Goal: Check status: Check status

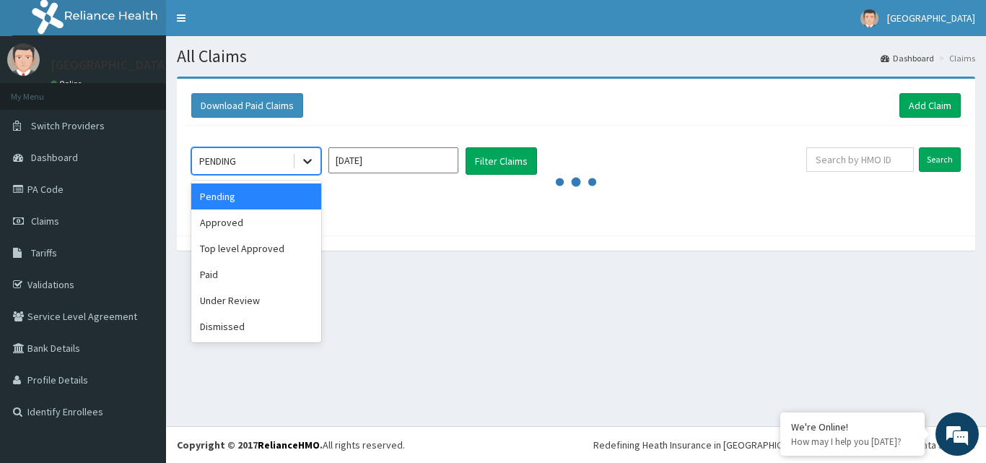
click at [308, 157] on icon at bounding box center [307, 161] width 14 height 14
click at [244, 222] on div "Approved" at bounding box center [256, 222] width 130 height 26
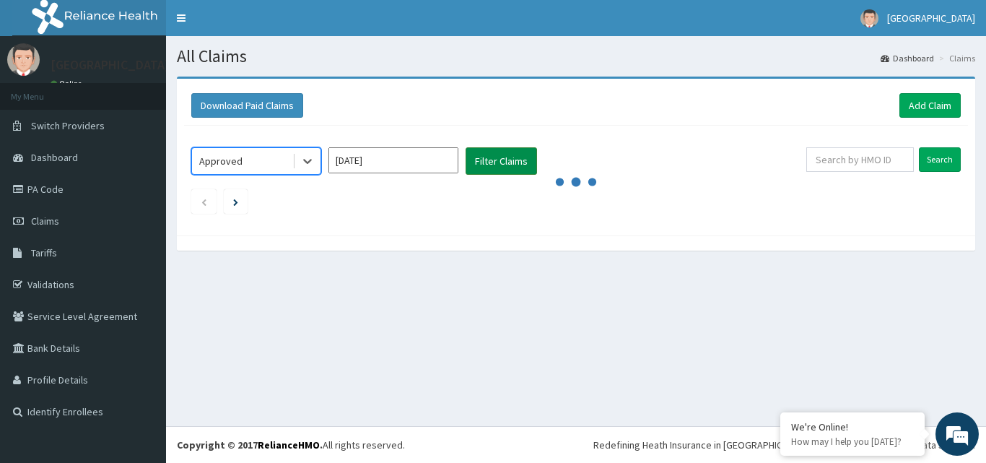
click at [503, 157] on button "Filter Claims" at bounding box center [501, 160] width 71 height 27
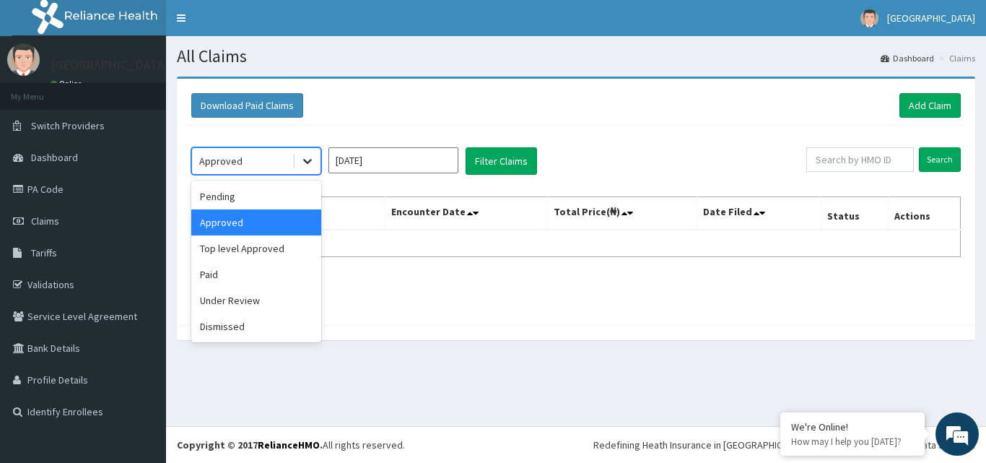
click at [313, 162] on icon at bounding box center [307, 161] width 14 height 14
click at [270, 248] on div "Top level Approved" at bounding box center [256, 248] width 130 height 26
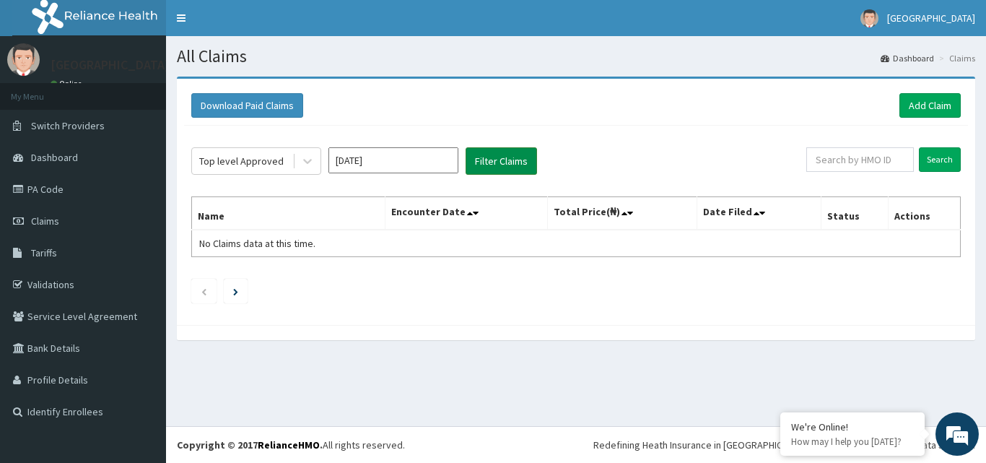
click at [498, 160] on button "Filter Claims" at bounding box center [501, 160] width 71 height 27
click at [494, 163] on button "Filter Claims" at bounding box center [501, 160] width 71 height 27
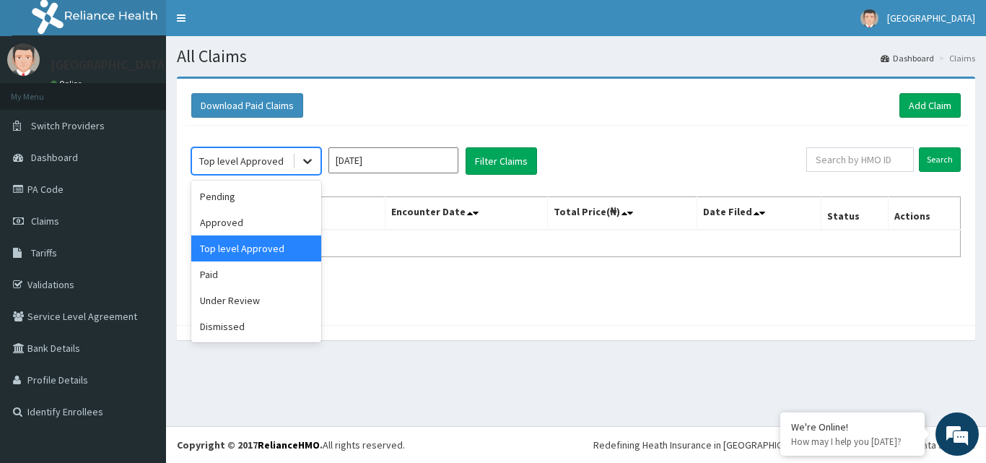
click at [300, 162] on div at bounding box center [308, 161] width 26 height 26
click at [269, 303] on div "Under Review" at bounding box center [256, 300] width 130 height 26
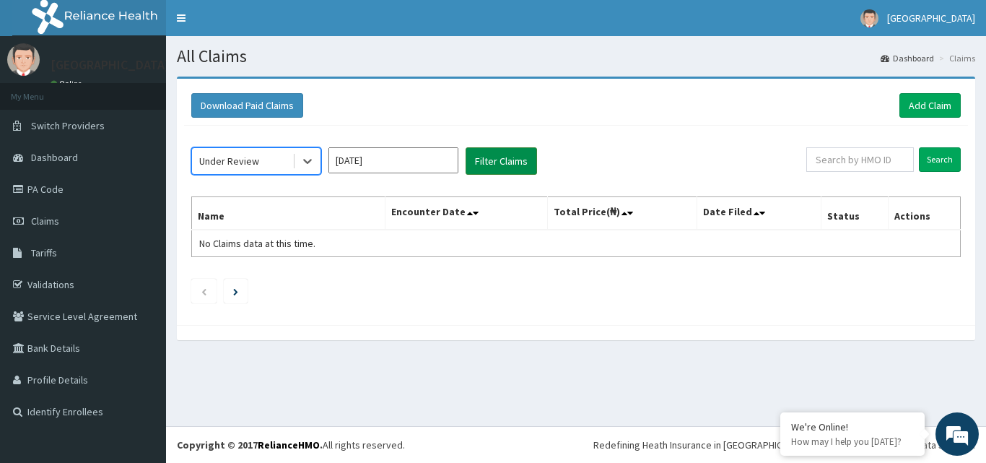
click at [493, 161] on button "Filter Claims" at bounding box center [501, 160] width 71 height 27
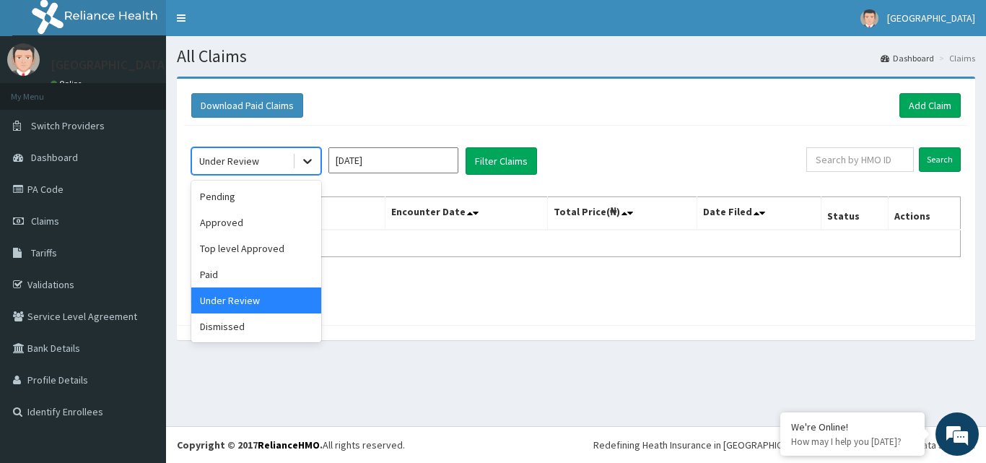
click at [304, 157] on icon at bounding box center [307, 161] width 14 height 14
click at [267, 300] on div "Under Review" at bounding box center [256, 300] width 130 height 26
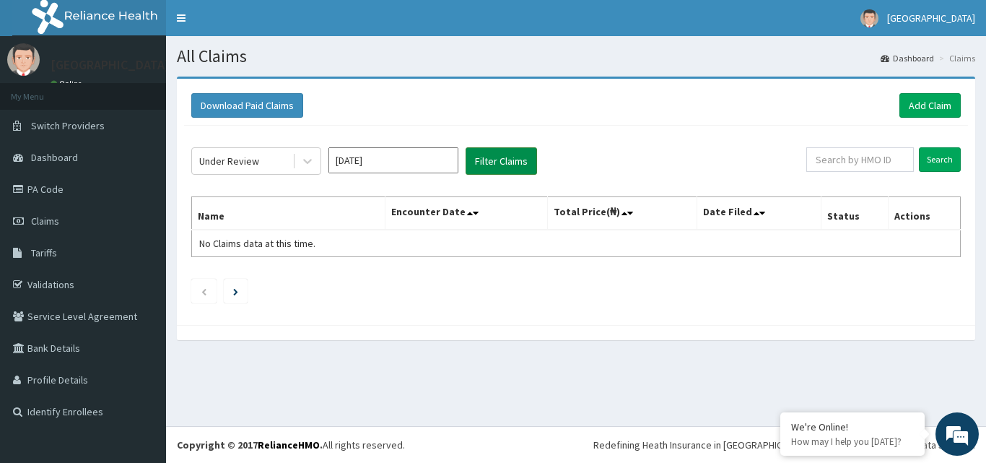
click at [507, 162] on button "Filter Claims" at bounding box center [501, 160] width 71 height 27
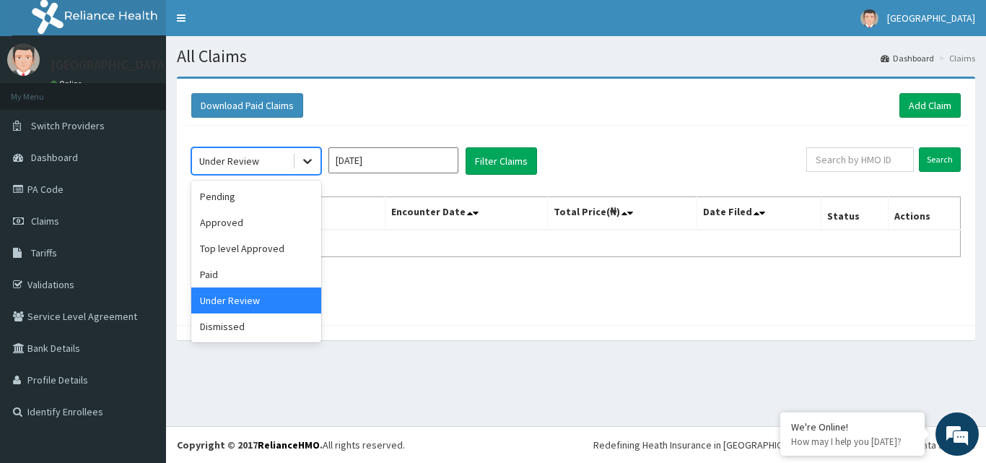
click at [305, 159] on icon at bounding box center [307, 161] width 14 height 14
click at [238, 222] on div "Approved" at bounding box center [256, 222] width 130 height 26
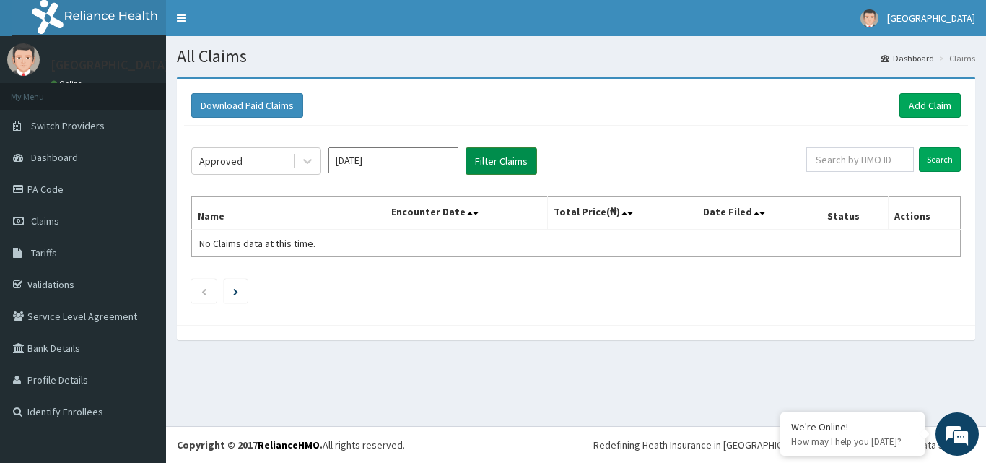
click at [504, 158] on button "Filter Claims" at bounding box center [501, 160] width 71 height 27
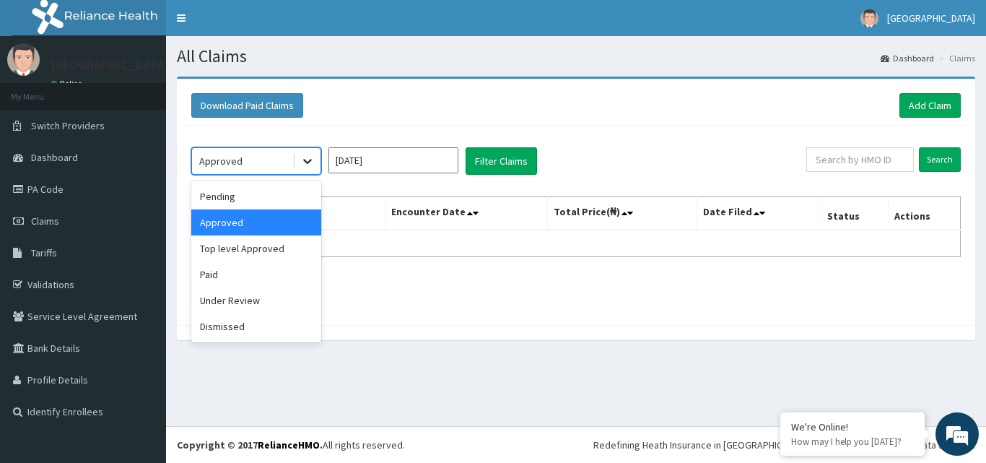
click at [309, 164] on icon at bounding box center [307, 161] width 14 height 14
click at [254, 272] on div "Paid" at bounding box center [256, 274] width 130 height 26
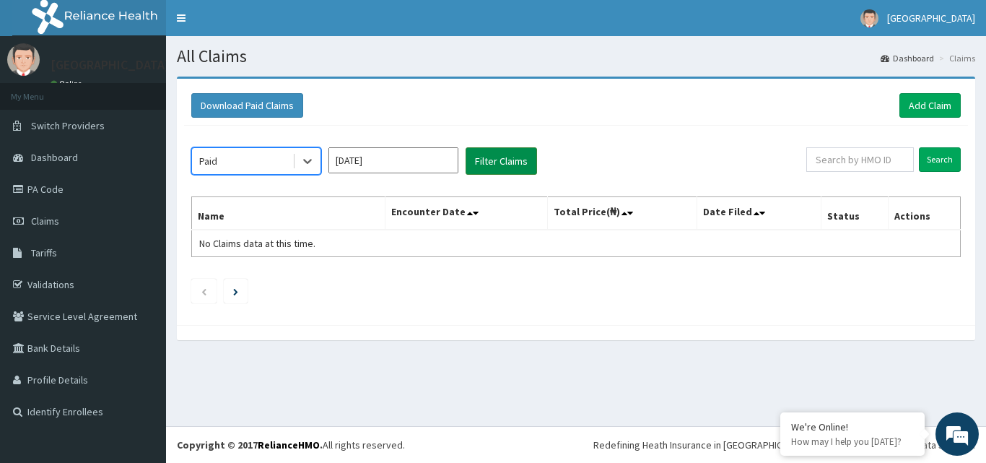
click at [493, 156] on button "Filter Claims" at bounding box center [501, 160] width 71 height 27
click at [491, 157] on button "Filter Claims" at bounding box center [501, 160] width 71 height 27
